Goal: Information Seeking & Learning: Learn about a topic

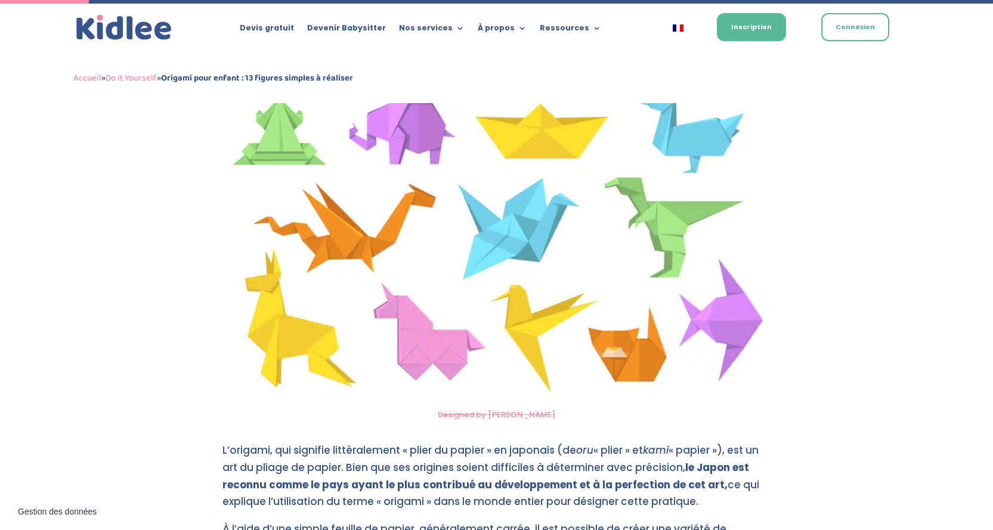
scroll to position [537, 0]
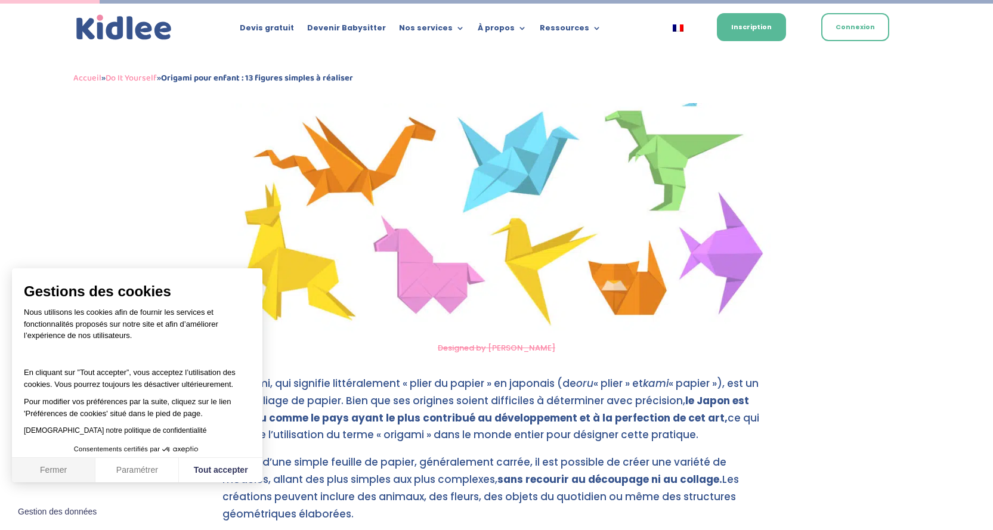
click at [72, 468] on button "Fermer" at bounding box center [54, 470] width 84 height 25
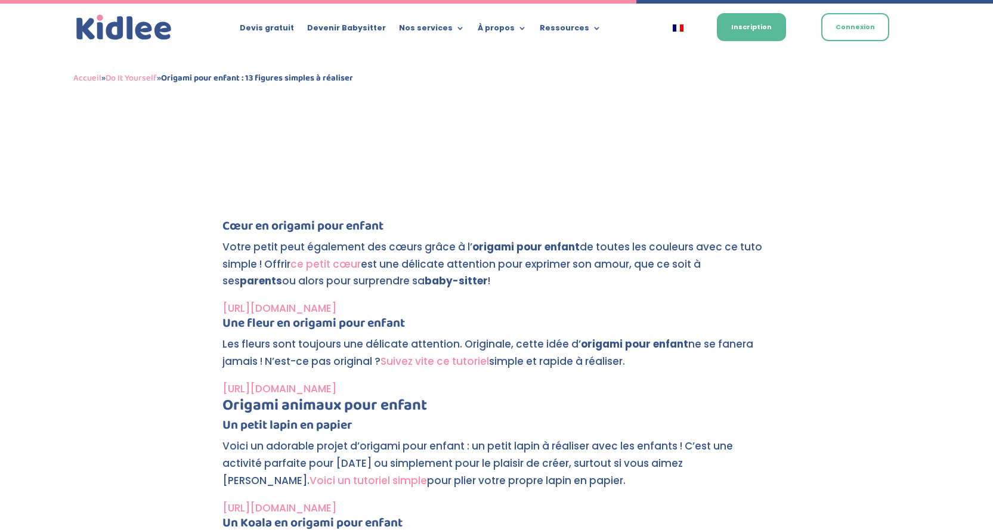
scroll to position [3460, 0]
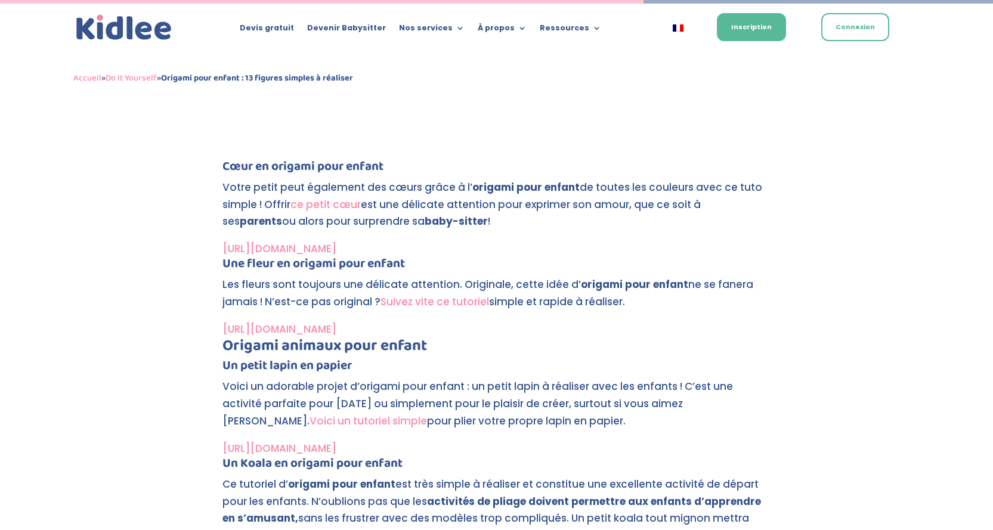
click at [310, 421] on link "Voici un tutoriel simple" at bounding box center [369, 421] width 118 height 14
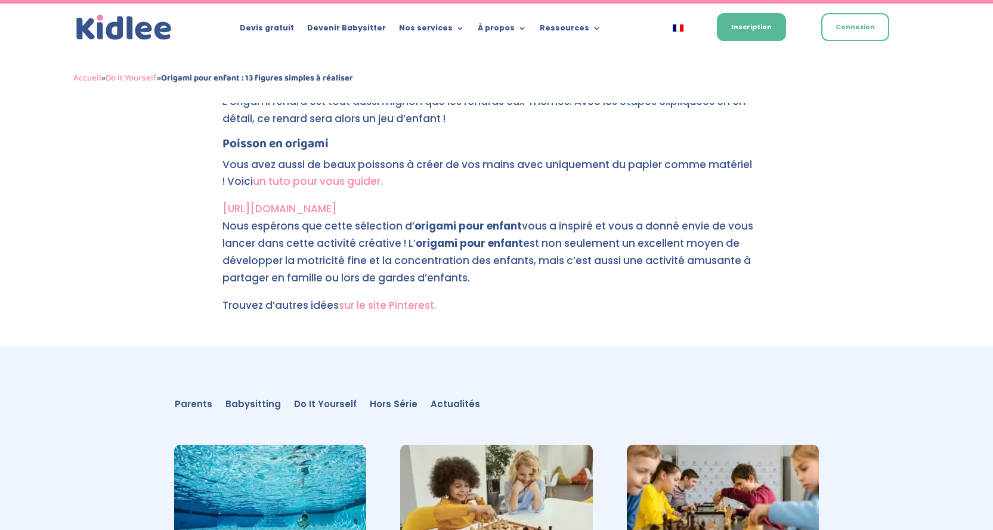
scroll to position [5694, 0]
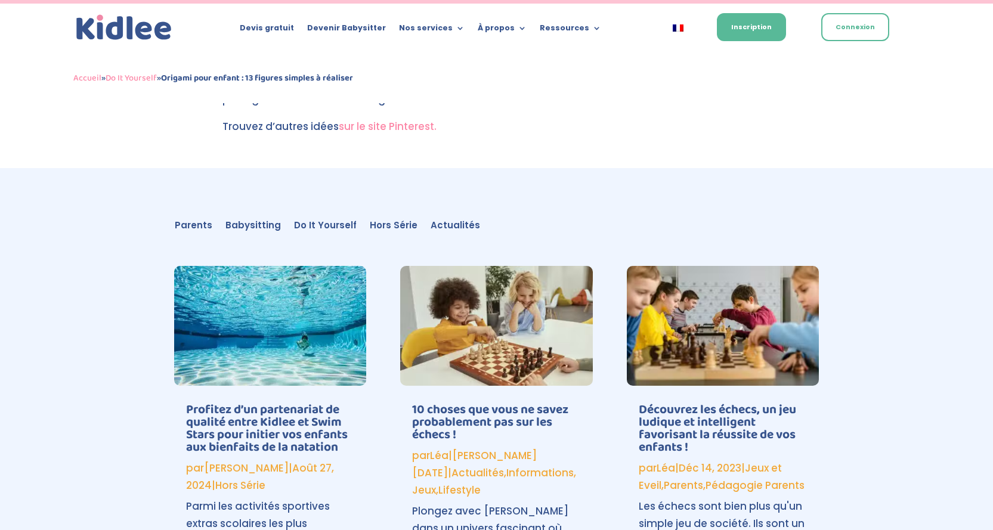
click at [147, 76] on link "Do It Yourself" at bounding box center [131, 78] width 51 height 14
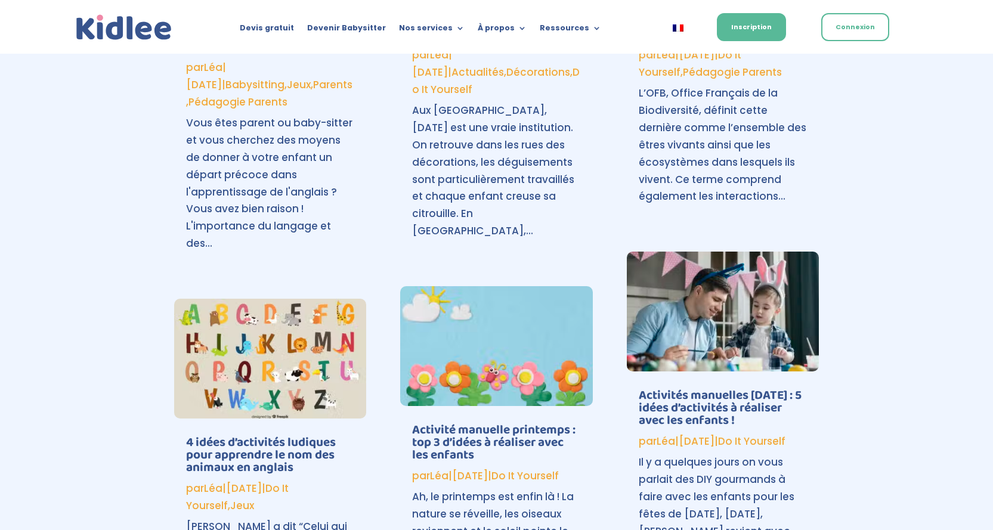
scroll to position [656, 0]
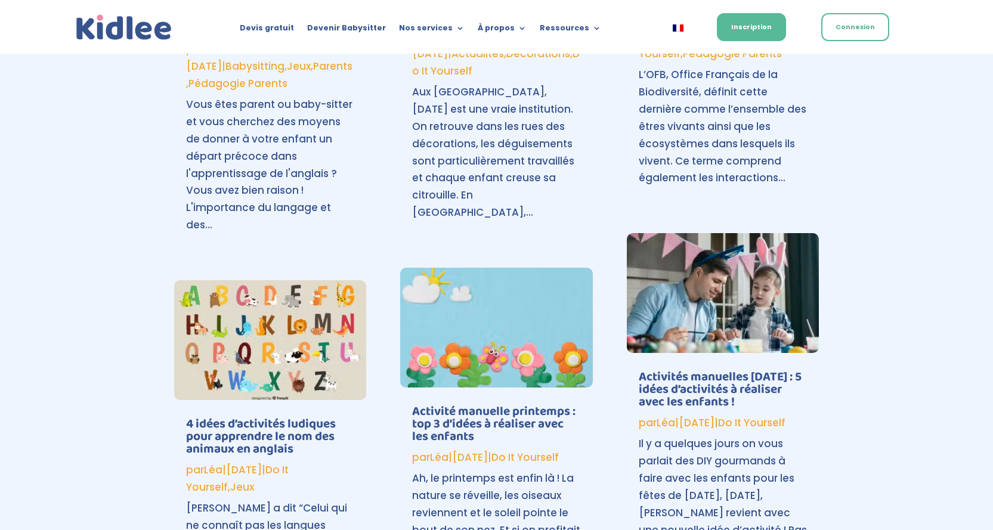
click at [538, 406] on link "Activité manuelle printemps : top 3 d’idées à réaliser avec les enfants" at bounding box center [493, 423] width 163 height 45
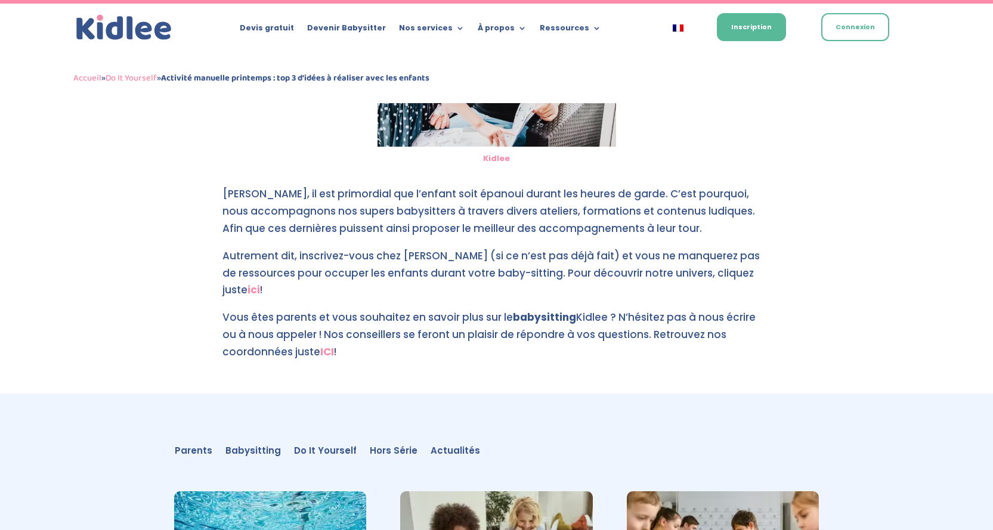
scroll to position [2831, 0]
